Goal: Find contact information: Find contact information

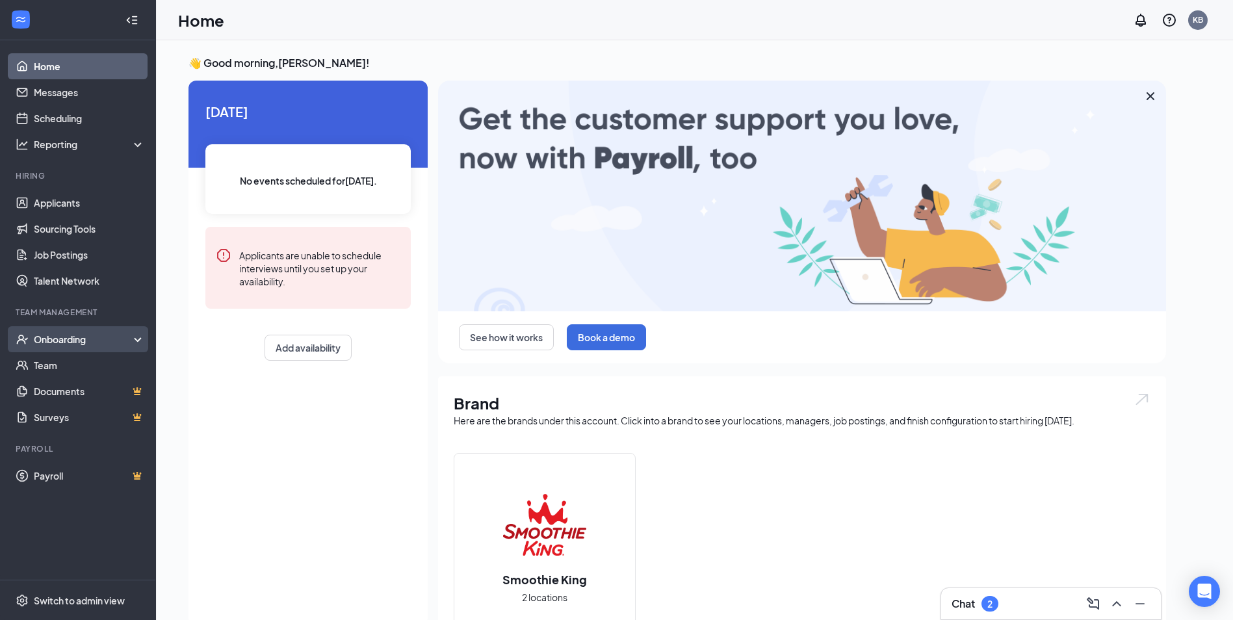
click at [62, 336] on div "Onboarding" at bounding box center [84, 339] width 100 height 13
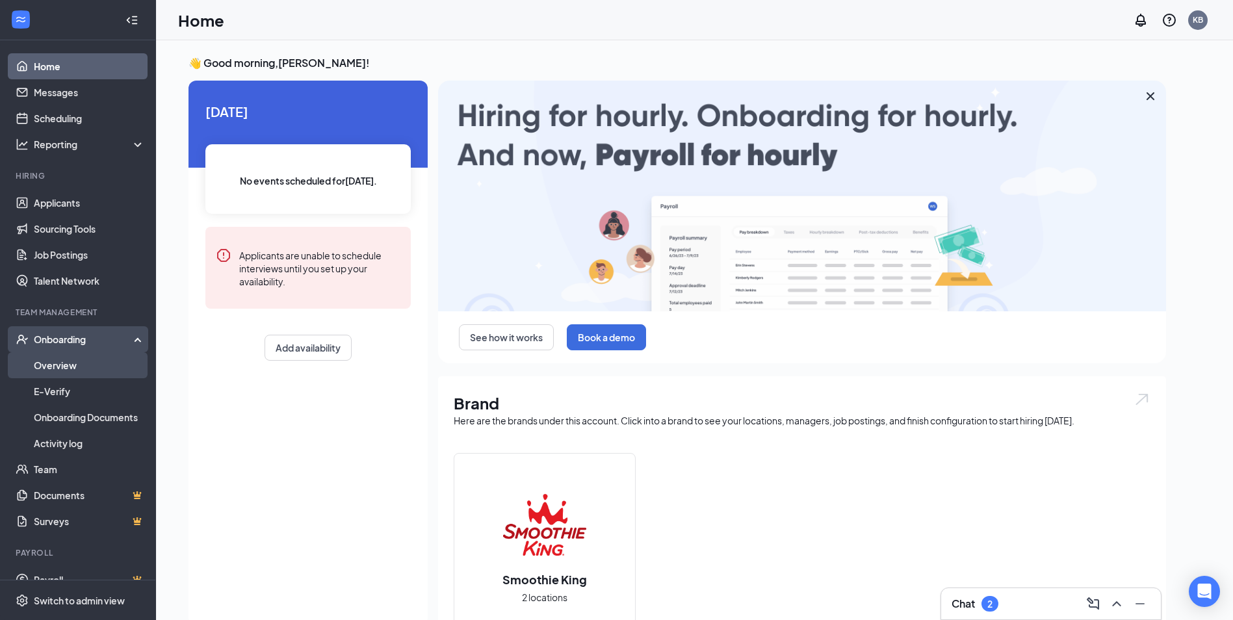
click at [58, 361] on link "Overview" at bounding box center [89, 365] width 111 height 26
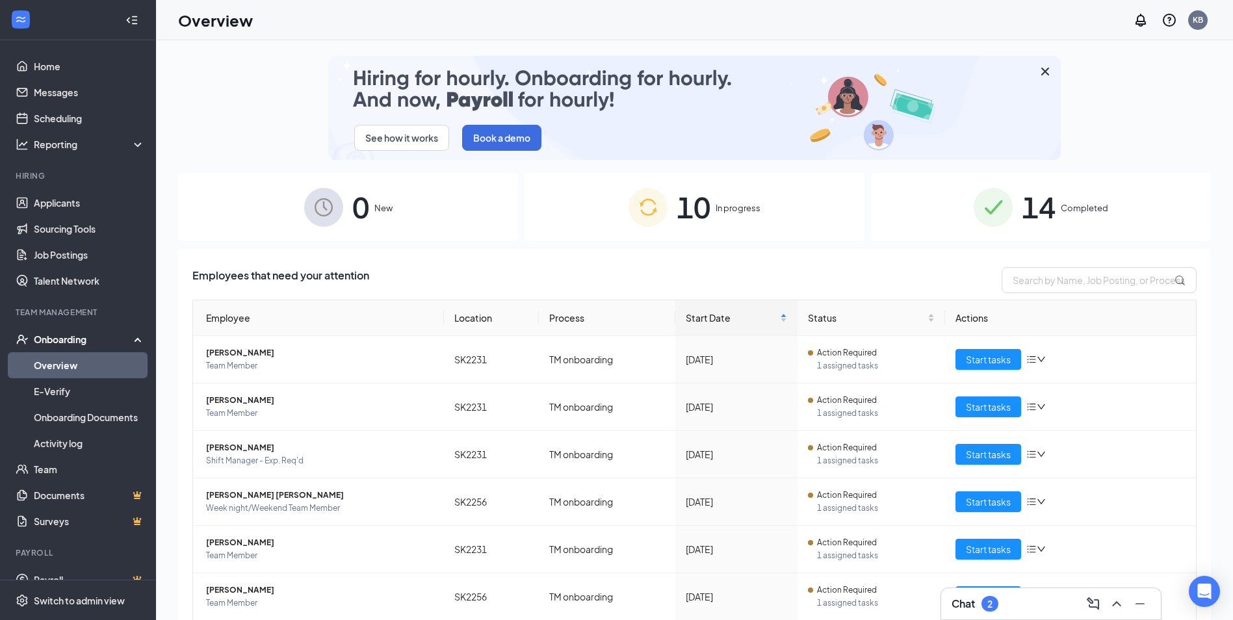
click at [706, 212] on div "10 In progress" at bounding box center [694, 207] width 340 height 68
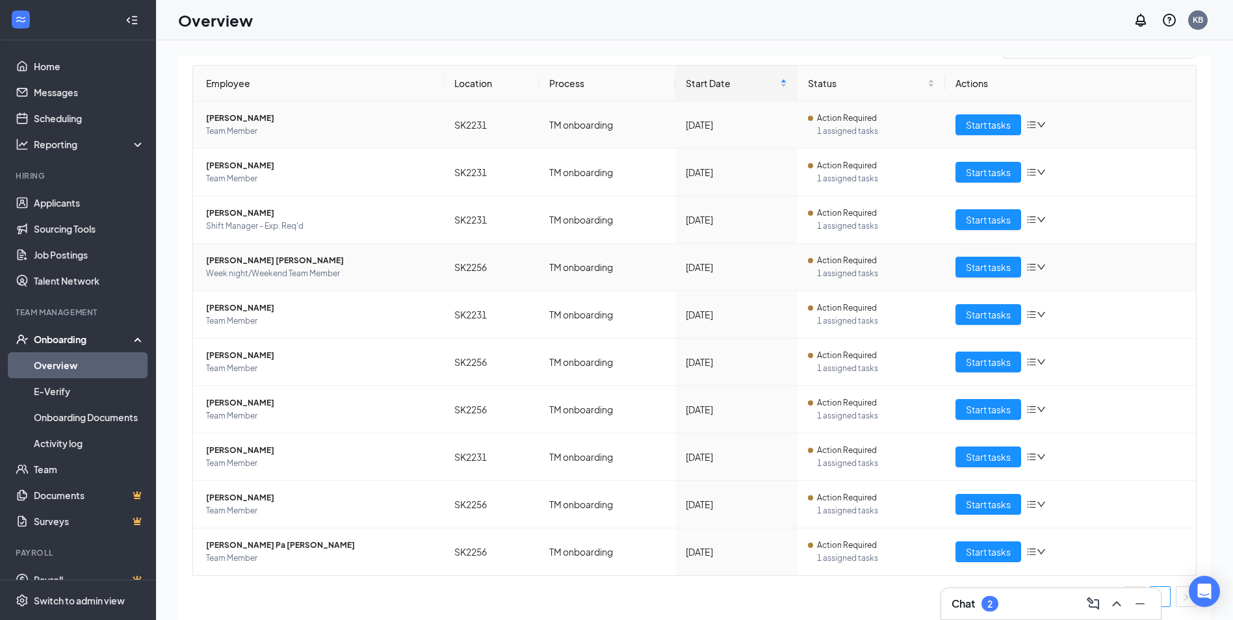
scroll to position [235, 0]
click at [238, 495] on span "[PERSON_NAME]" at bounding box center [319, 497] width 227 height 13
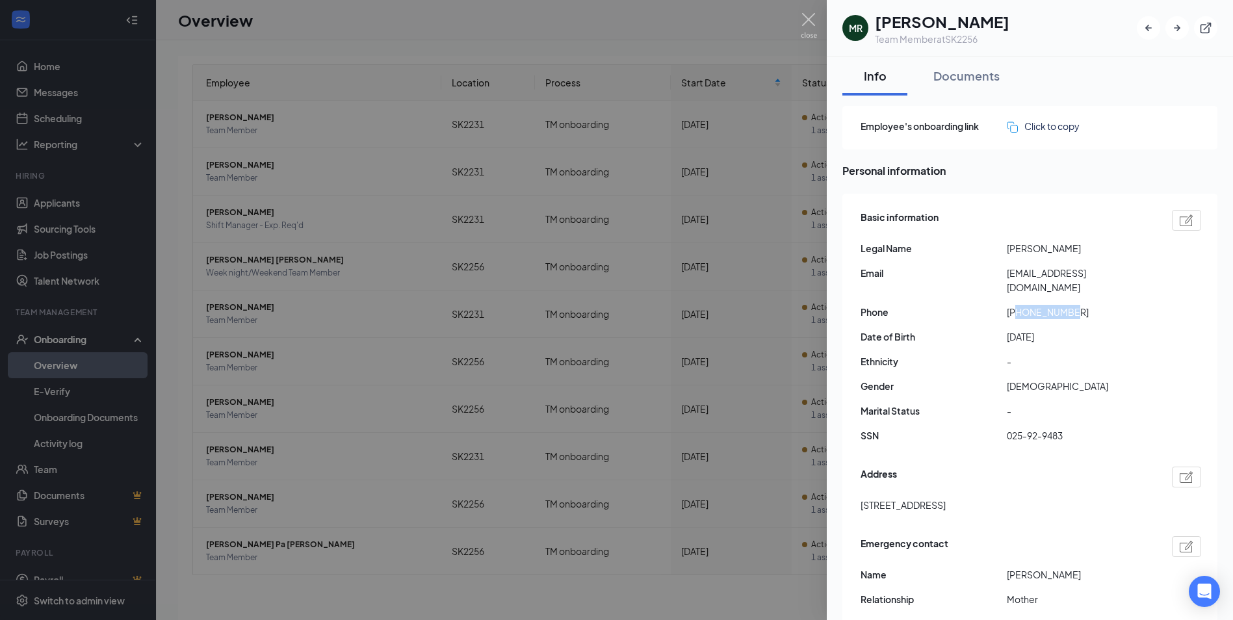
drag, startPoint x: 1017, startPoint y: 298, endPoint x: 1072, endPoint y: 298, distance: 55.2
click at [1072, 305] on span "[PHONE_NUMBER]" at bounding box center [1079, 312] width 146 height 14
click at [1011, 273] on span "[EMAIL_ADDRESS][DOMAIN_NAME]" at bounding box center [1079, 280] width 146 height 29
drag, startPoint x: 1006, startPoint y: 273, endPoint x: 1109, endPoint y: 272, distance: 102.7
click at [1109, 272] on span "[EMAIL_ADDRESS][DOMAIN_NAME]" at bounding box center [1079, 280] width 146 height 29
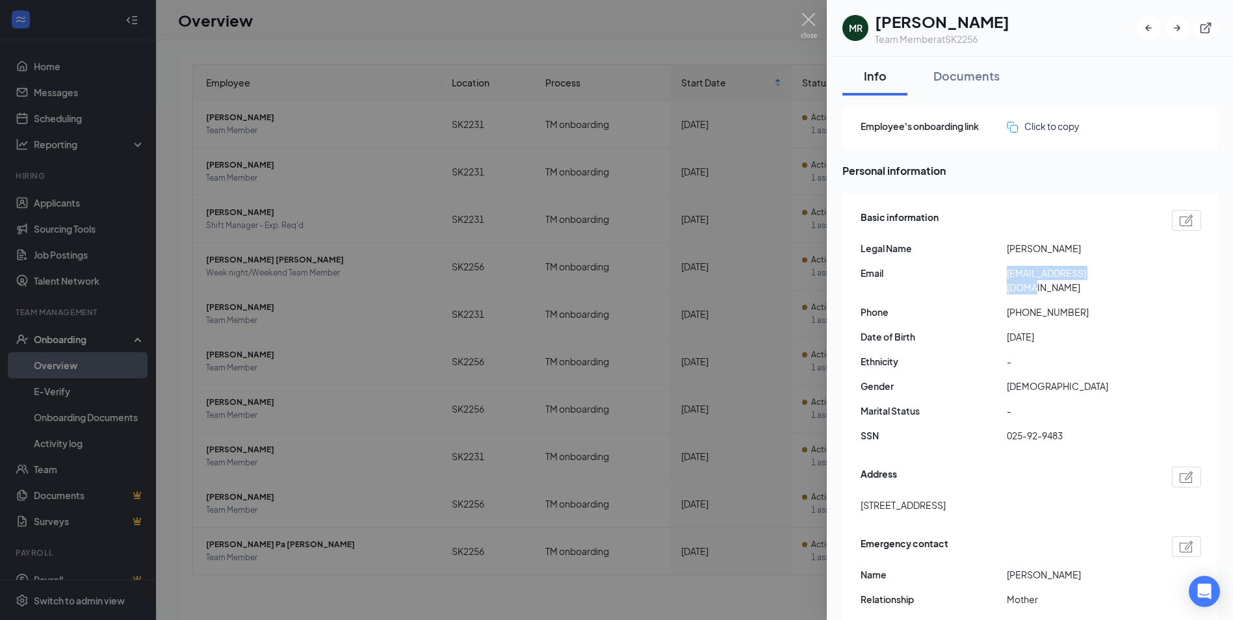
copy span "[EMAIL_ADDRESS][DOMAIN_NAME]"
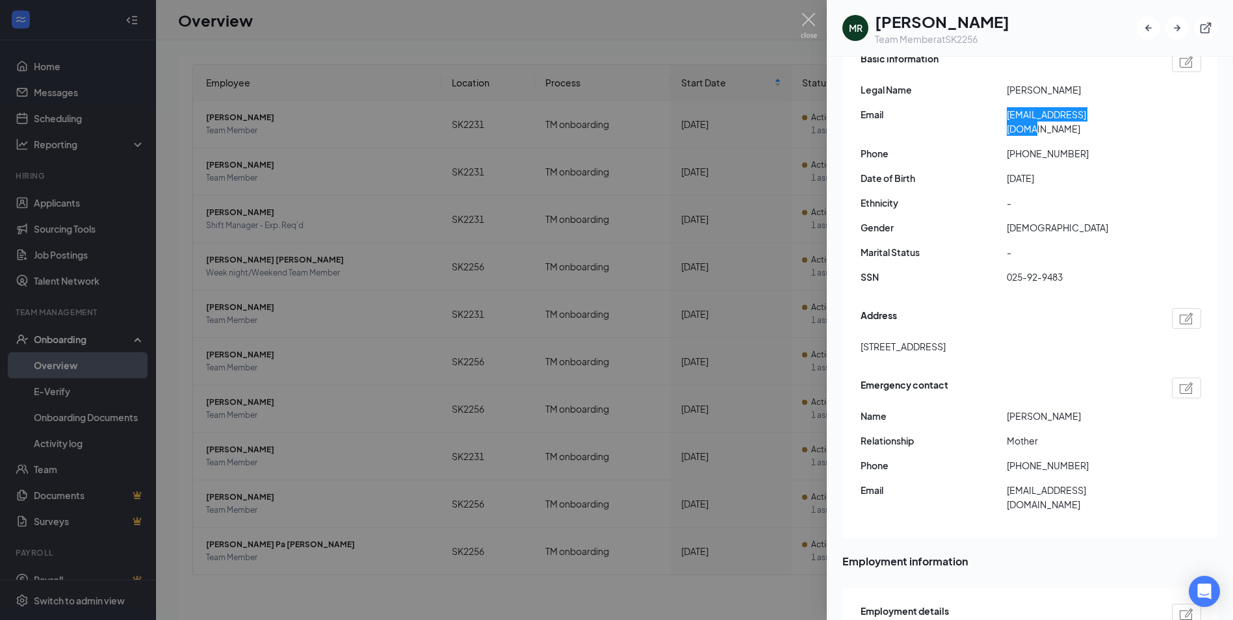
scroll to position [173, 0]
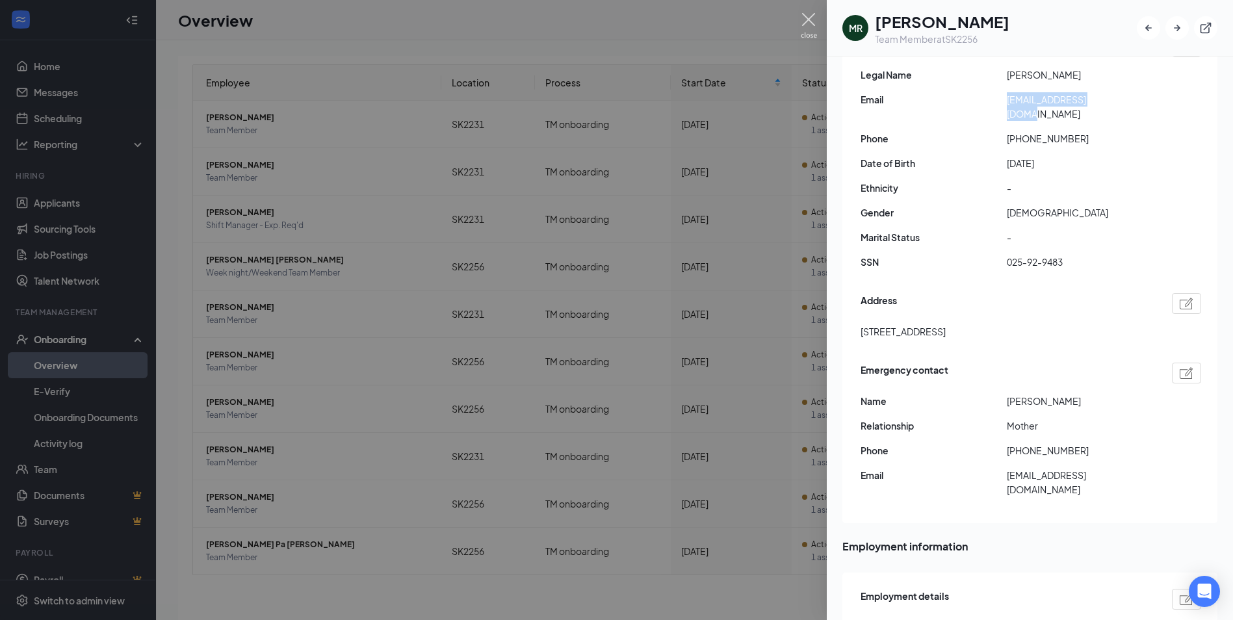
click at [808, 16] on img at bounding box center [808, 25] width 16 height 25
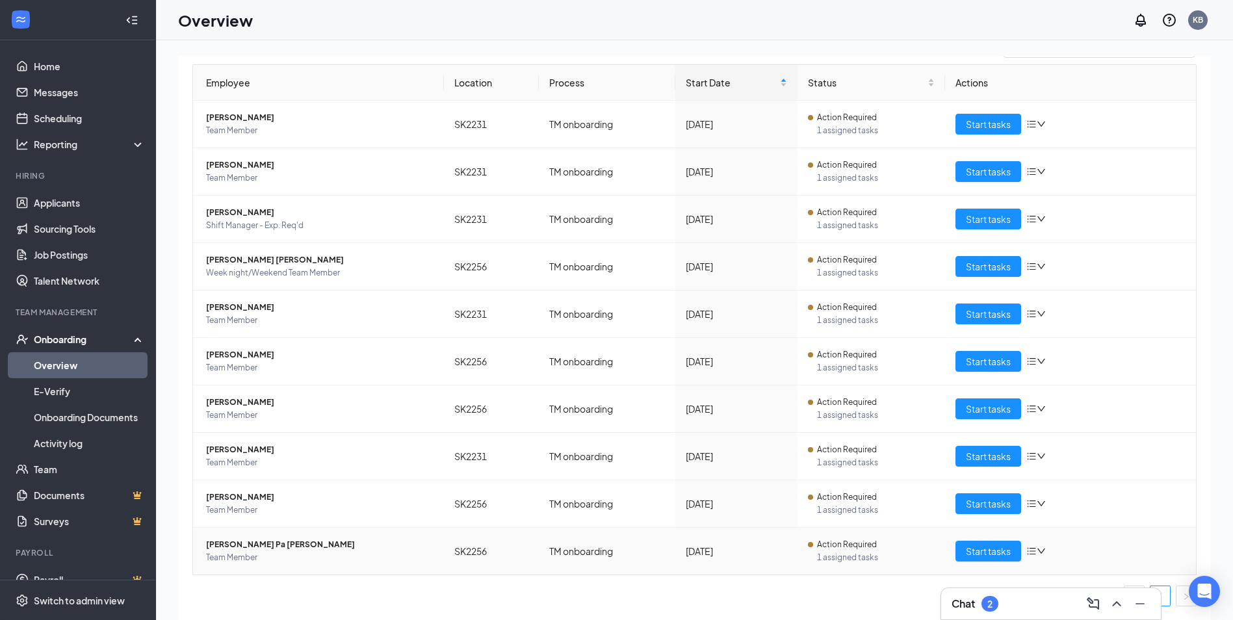
click at [242, 547] on span "[PERSON_NAME] Pa [PERSON_NAME]" at bounding box center [319, 544] width 227 height 13
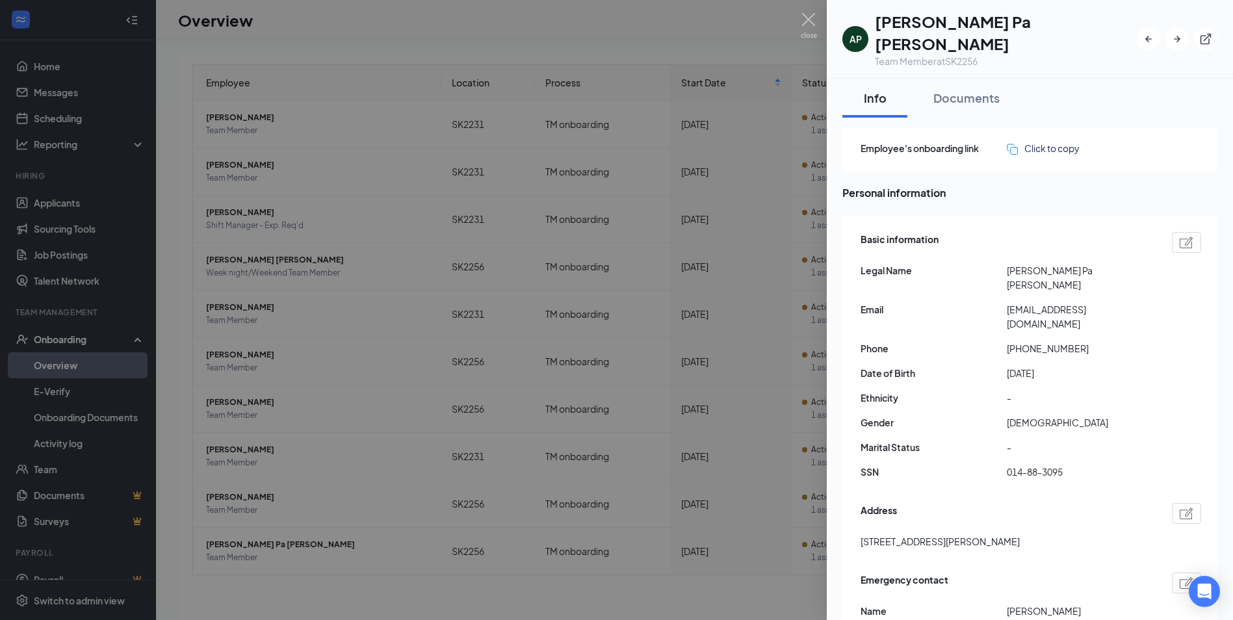
click at [1018, 290] on div "Basic information Legal Name [PERSON_NAME] Pa [PERSON_NAME] Email [EMAIL_ADDRES…" at bounding box center [1030, 359] width 340 height 261
drag, startPoint x: 1014, startPoint y: 299, endPoint x: 1074, endPoint y: 298, distance: 60.4
click at [1074, 341] on span "[PHONE_NUMBER]" at bounding box center [1079, 348] width 146 height 14
copy span "17745029074"
drag, startPoint x: 1012, startPoint y: 274, endPoint x: 1112, endPoint y: 275, distance: 100.7
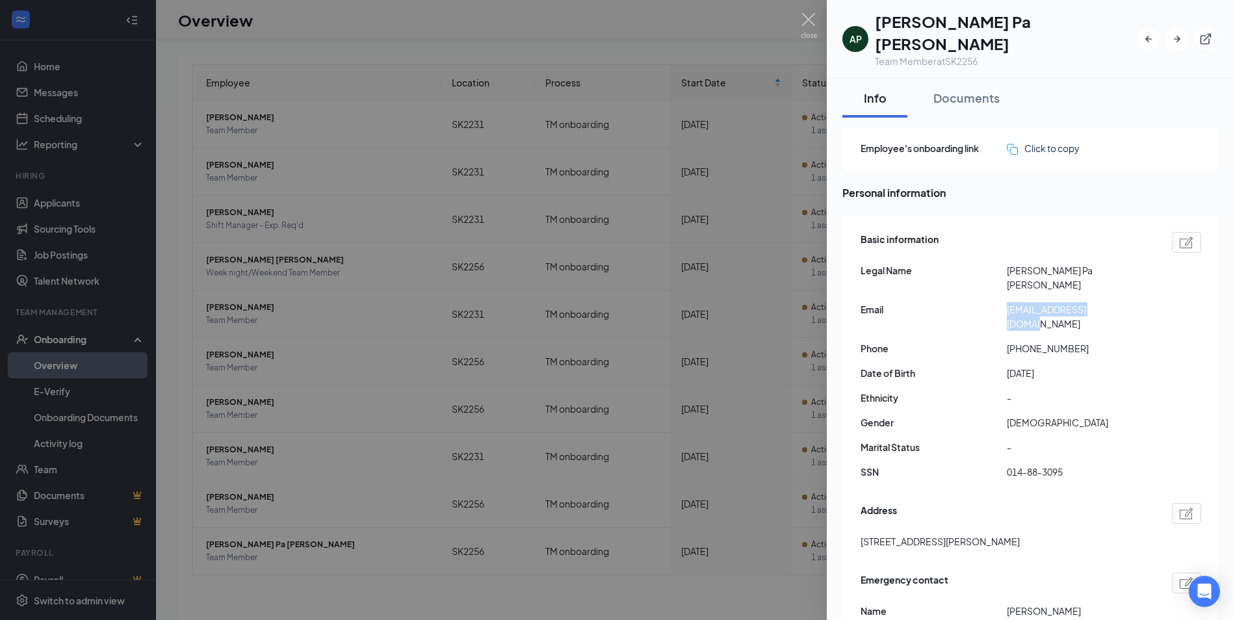
click at [1112, 302] on span "[EMAIL_ADDRESS][DOMAIN_NAME]" at bounding box center [1079, 316] width 146 height 29
copy span "[EMAIL_ADDRESS][DOMAIN_NAME]"
click at [1145, 36] on icon "ArrowLeftNew" at bounding box center [1148, 39] width 6 height 6
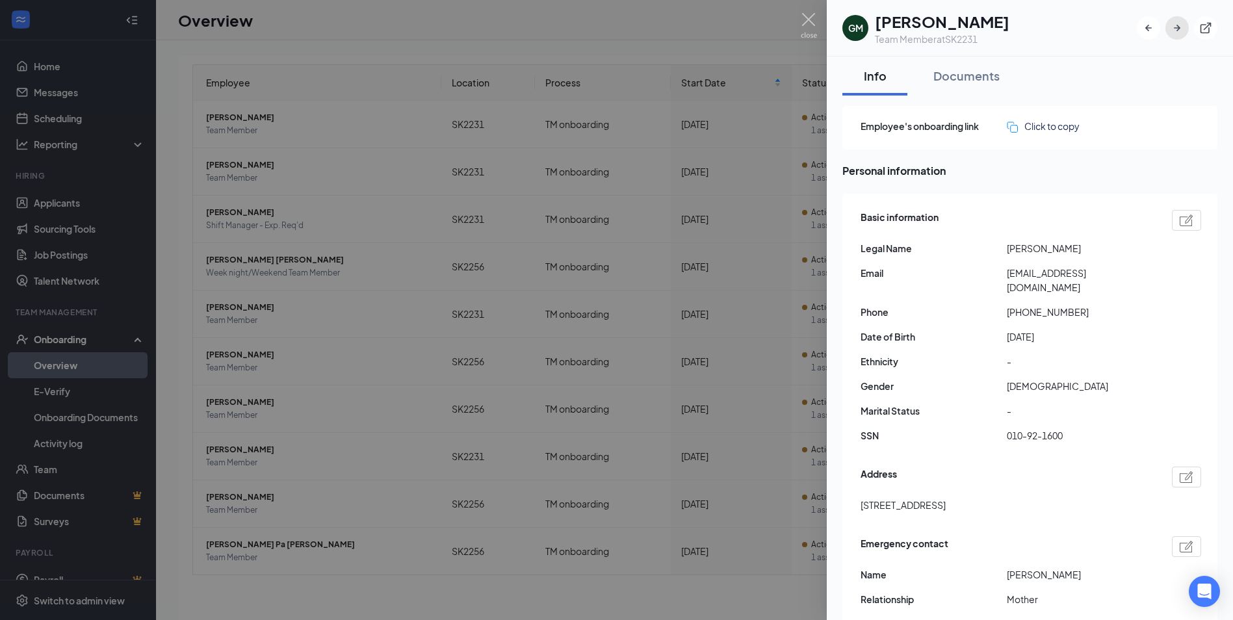
click at [1175, 25] on icon "ArrowRight" at bounding box center [1176, 27] width 13 height 13
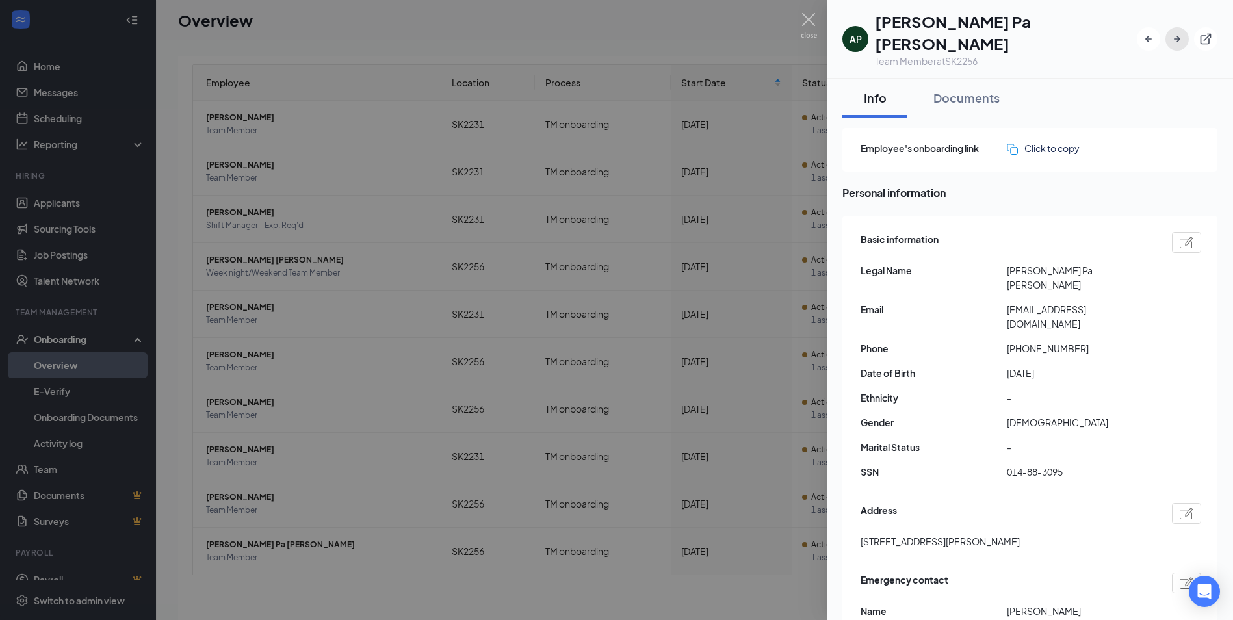
click at [1175, 32] on icon "ArrowRight" at bounding box center [1176, 38] width 13 height 13
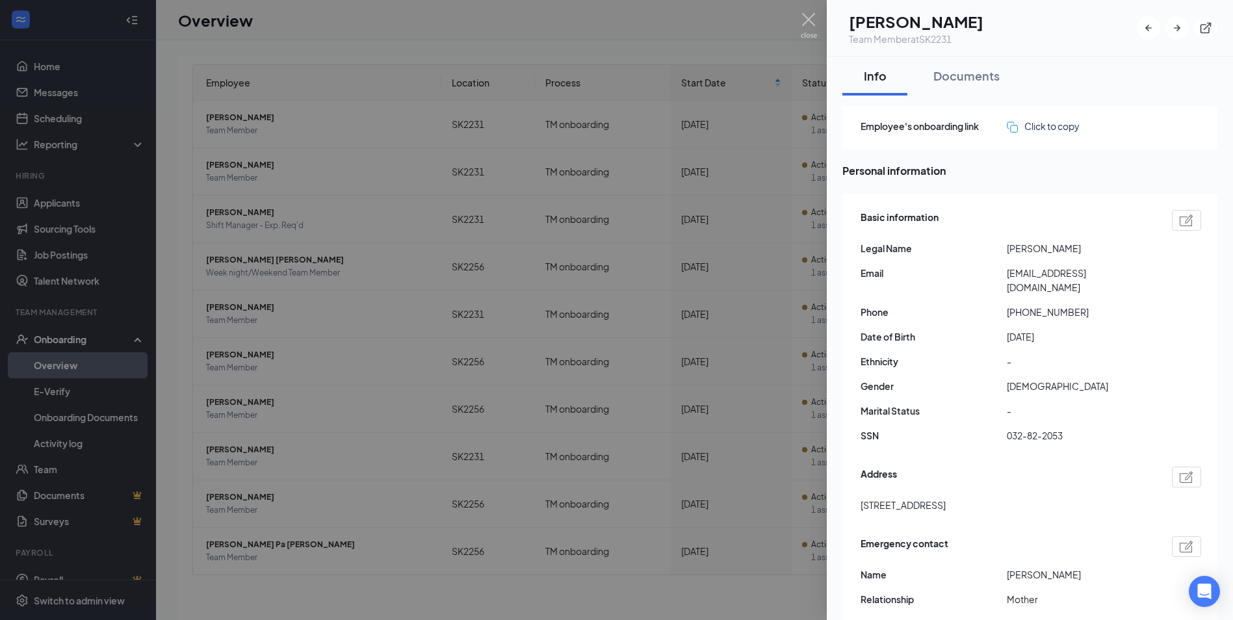
click at [244, 499] on div at bounding box center [616, 310] width 1233 height 620
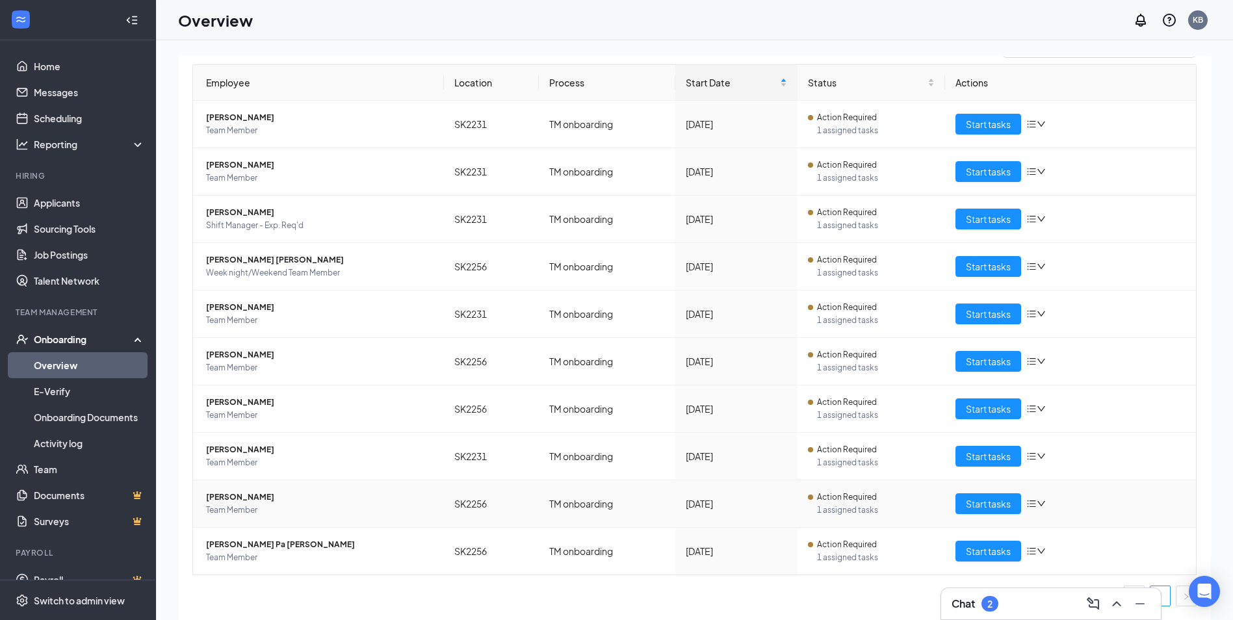
click at [247, 494] on span "[PERSON_NAME]" at bounding box center [319, 497] width 227 height 13
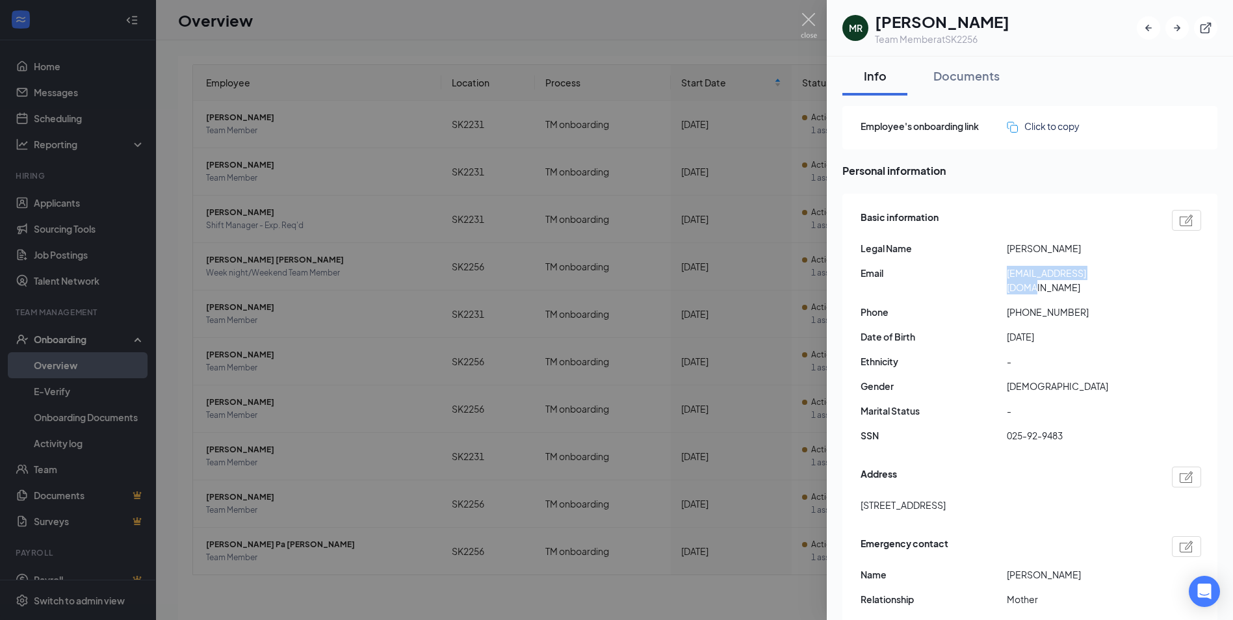
drag, startPoint x: 1008, startPoint y: 274, endPoint x: 1110, endPoint y: 272, distance: 102.7
click at [1110, 272] on span "[EMAIL_ADDRESS][DOMAIN_NAME]" at bounding box center [1079, 280] width 146 height 29
copy span "[EMAIL_ADDRESS][DOMAIN_NAME]"
drag, startPoint x: 809, startPoint y: 16, endPoint x: 780, endPoint y: 83, distance: 72.4
click at [809, 16] on img at bounding box center [808, 25] width 16 height 25
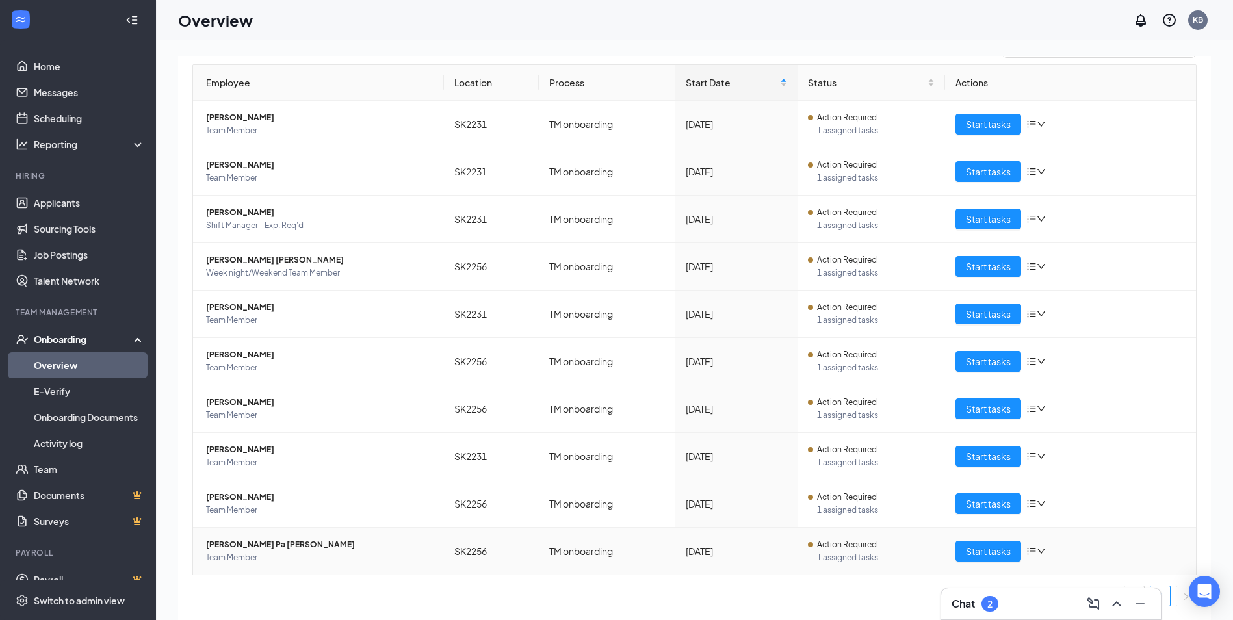
click at [212, 543] on span "[PERSON_NAME] Pa [PERSON_NAME]" at bounding box center [319, 544] width 227 height 13
